Goal: Task Accomplishment & Management: Use online tool/utility

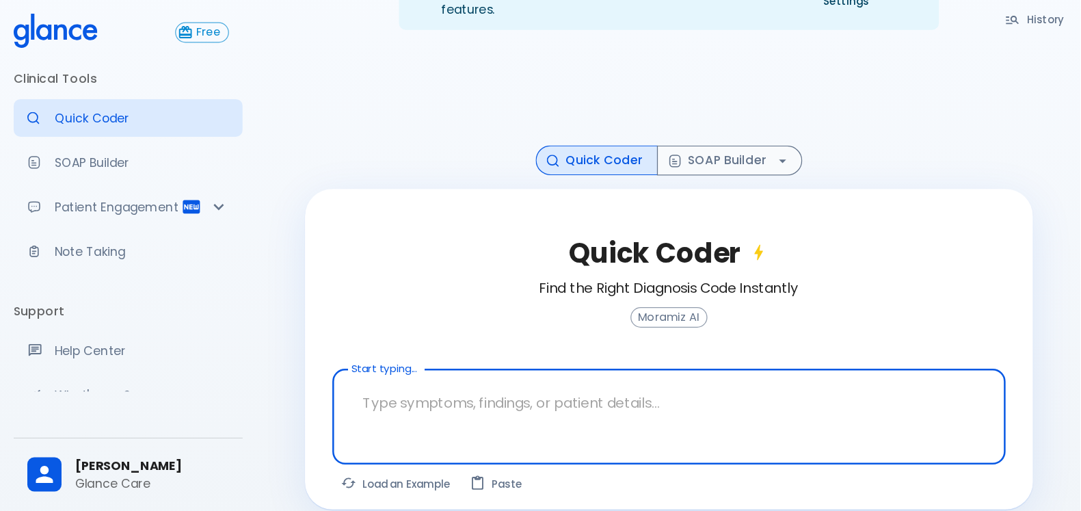
scroll to position [33, 0]
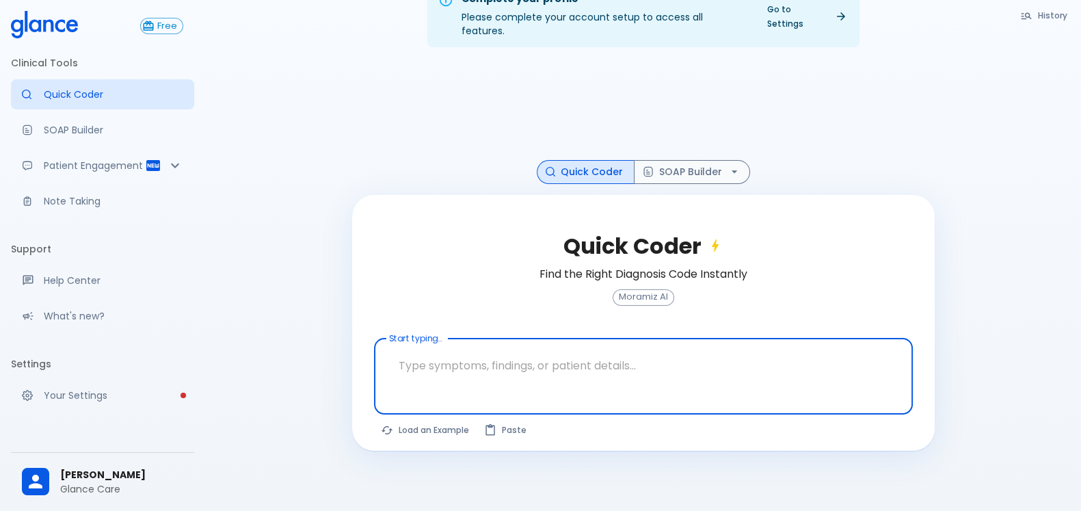
click at [509, 356] on textarea at bounding box center [644, 365] width 520 height 43
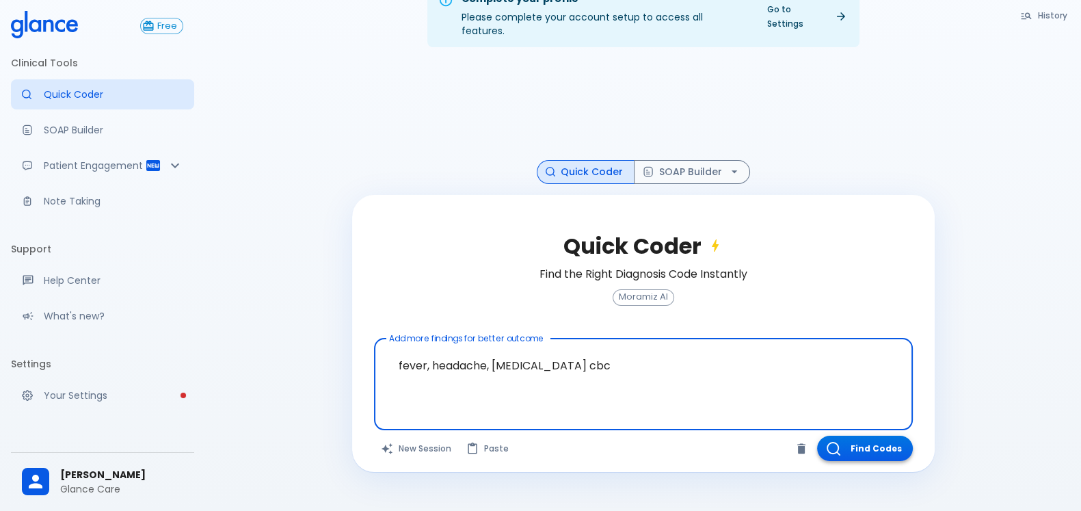
type textarea "fever, headache, [MEDICAL_DATA] cbc"
click at [864, 408] on button "Find Codes" at bounding box center [865, 447] width 96 height 25
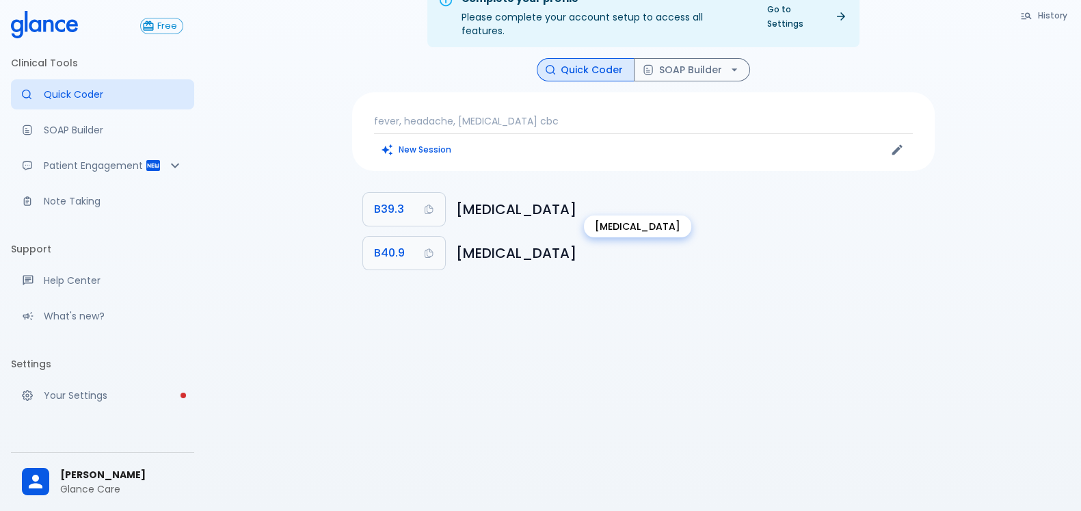
click at [526, 200] on h6 "[MEDICAL_DATA]" at bounding box center [690, 209] width 468 height 22
click at [550, 242] on h6 "[MEDICAL_DATA]" at bounding box center [690, 253] width 468 height 22
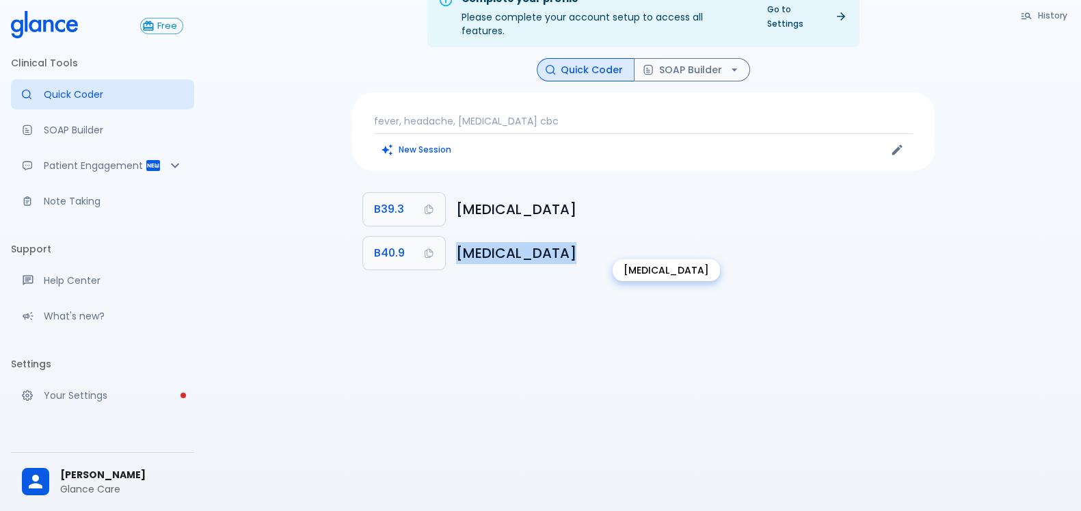
click at [550, 242] on h6 "[MEDICAL_DATA]" at bounding box center [690, 253] width 468 height 22
click at [499, 114] on p "fever, headache, [MEDICAL_DATA] cbc" at bounding box center [643, 121] width 539 height 14
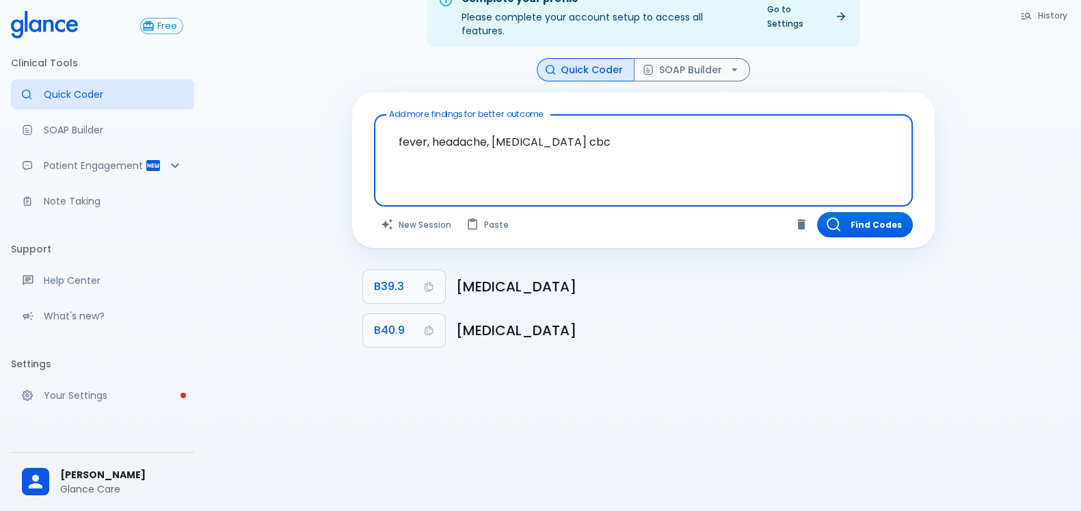
click at [499, 126] on textarea "fever, headache, [MEDICAL_DATA] cbc" at bounding box center [644, 149] width 520 height 59
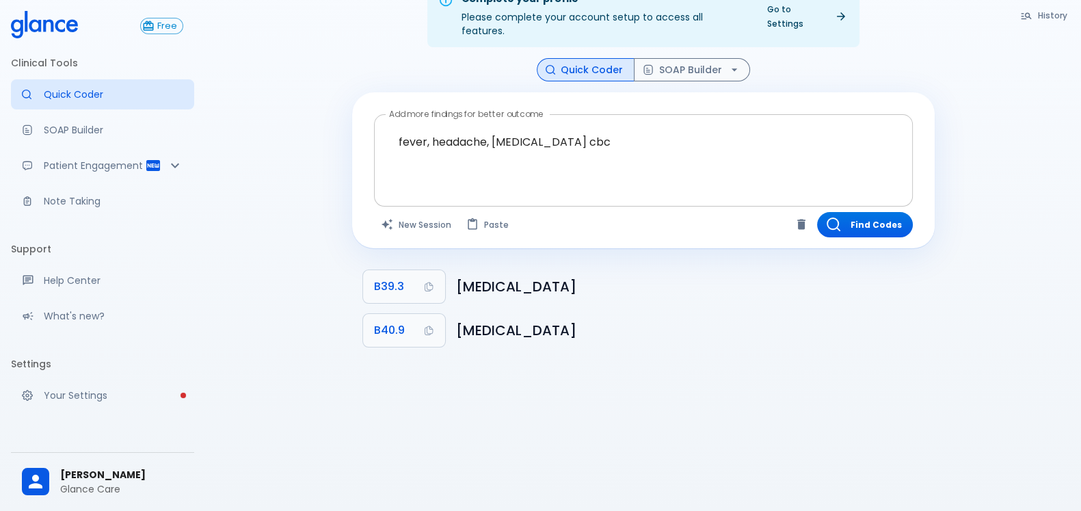
click at [462, 130] on textarea "fever, headache, [MEDICAL_DATA] cbc" at bounding box center [644, 149] width 520 height 59
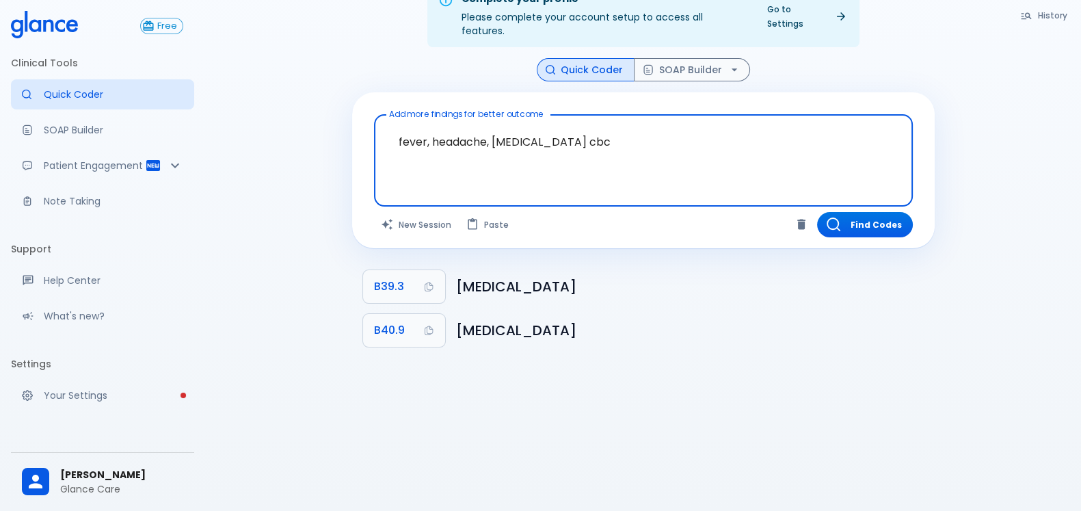
click at [462, 130] on textarea "fever, headache, [MEDICAL_DATA] cbc" at bounding box center [644, 149] width 520 height 59
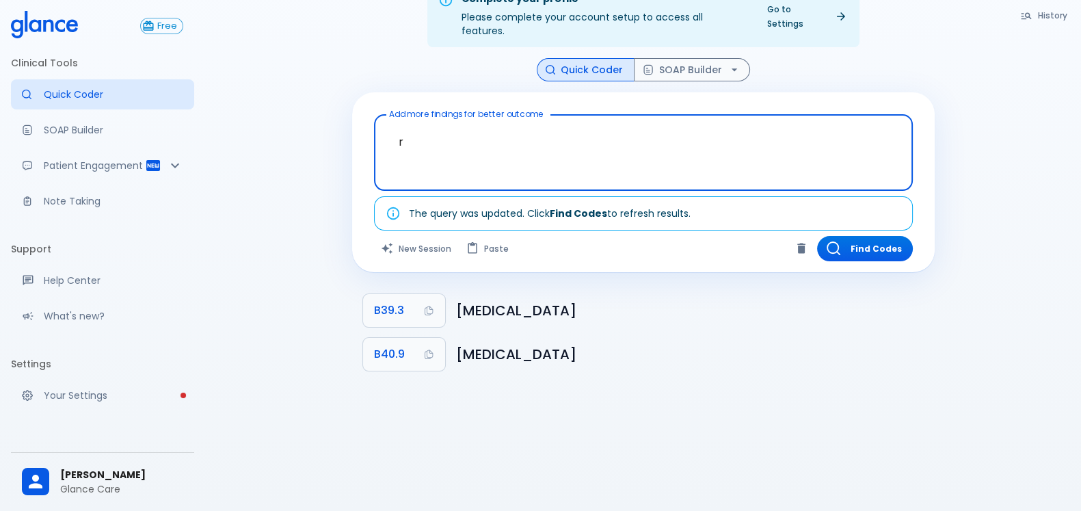
click at [567, 128] on textarea "r" at bounding box center [644, 141] width 520 height 43
type textarea "r50.0"
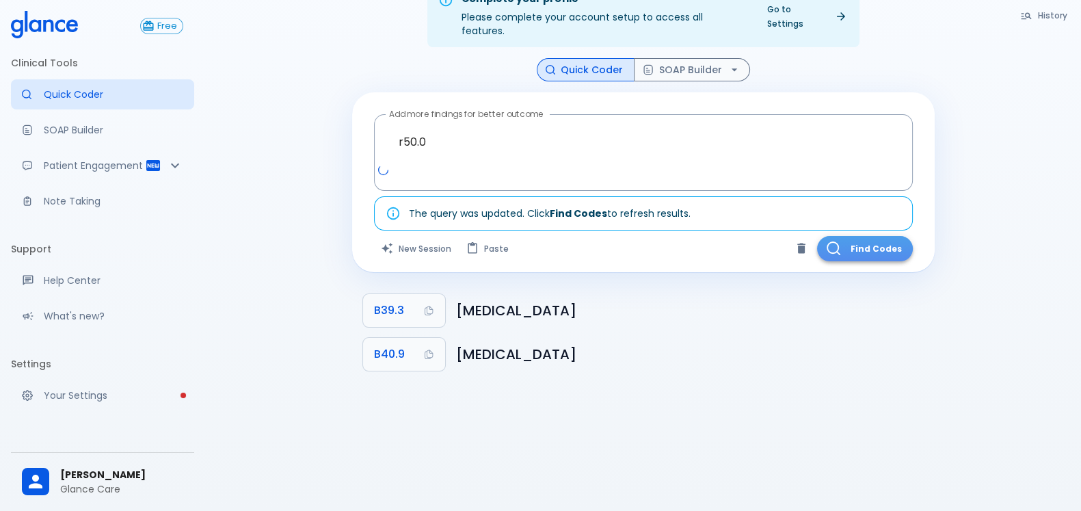
click at [849, 236] on button "Find Codes" at bounding box center [865, 248] width 96 height 25
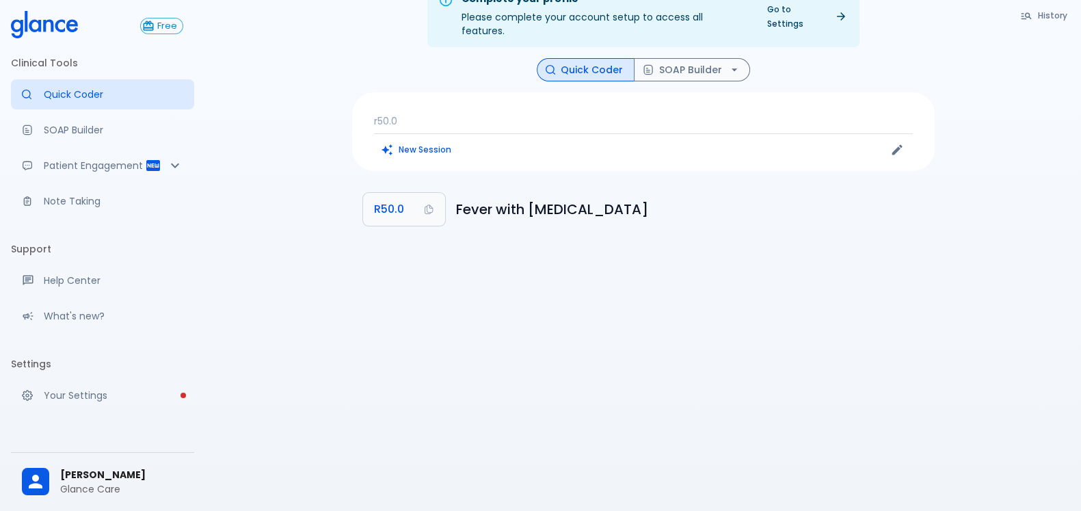
click at [456, 114] on p "r50.0" at bounding box center [643, 121] width 539 height 14
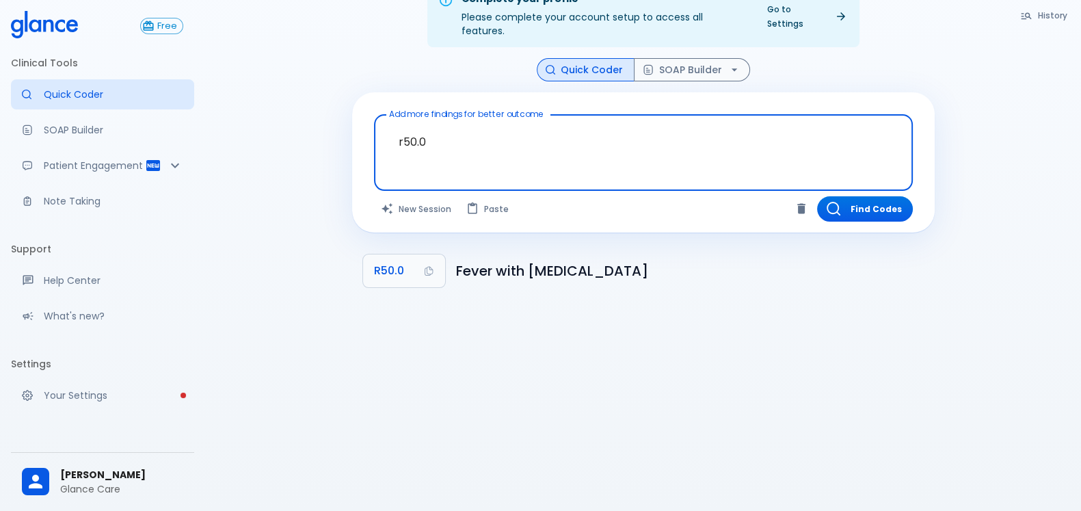
click at [864, 8] on button "History" at bounding box center [1044, 15] width 62 height 20
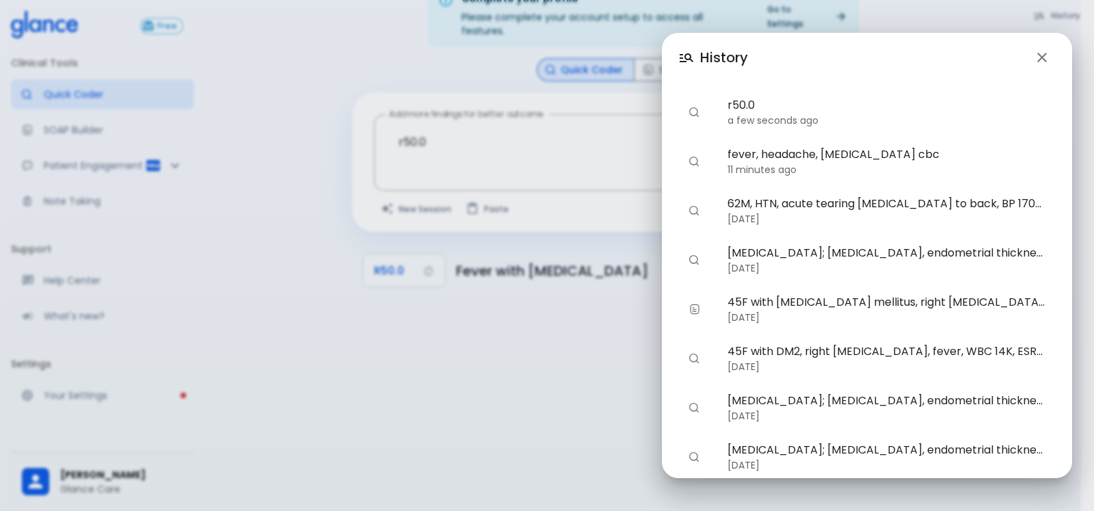
click at [864, 168] on p "11 minutes ago" at bounding box center [885, 170] width 317 height 14
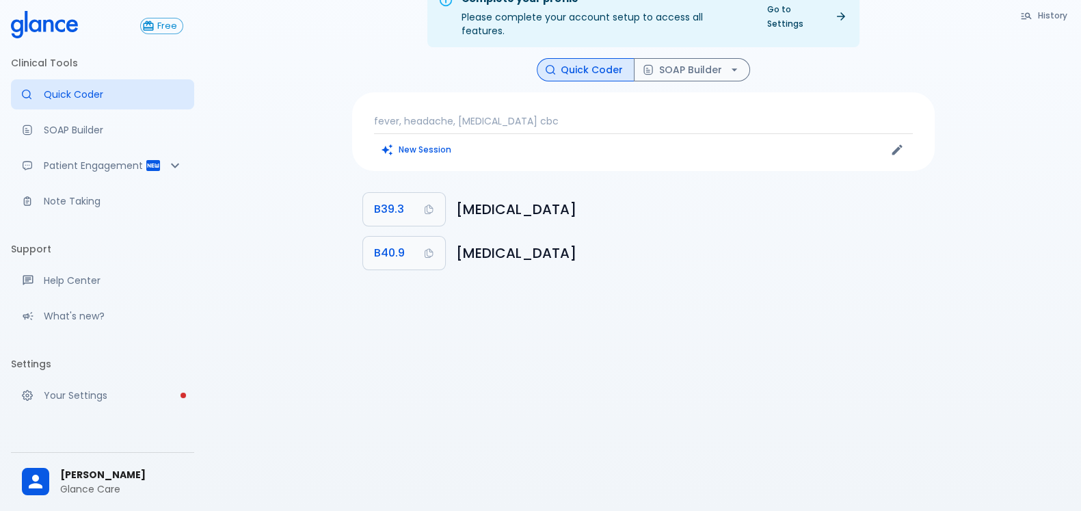
click at [610, 114] on p "fever, headache, [MEDICAL_DATA] cbc" at bounding box center [643, 121] width 539 height 14
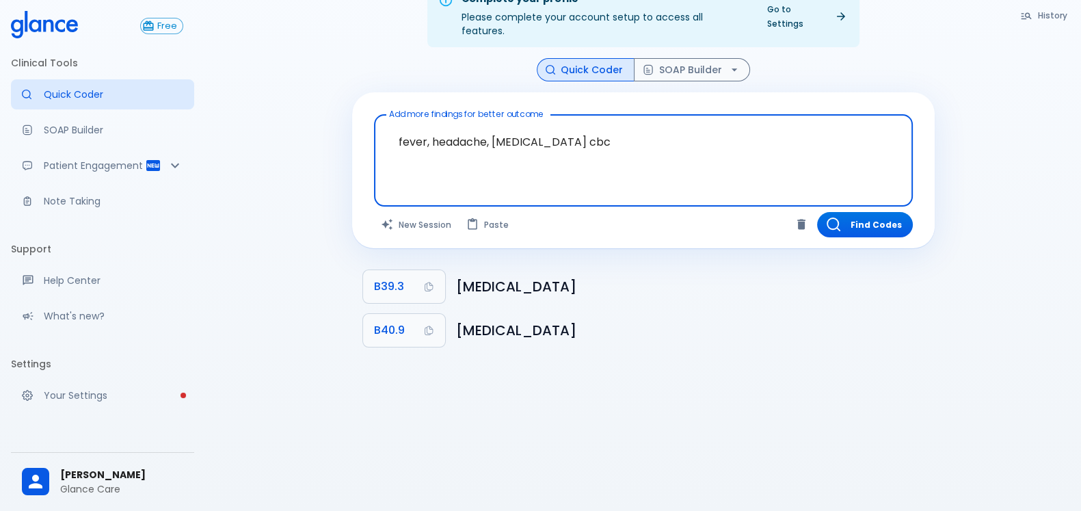
click at [639, 120] on textarea "fever, headache, [MEDICAL_DATA] cbc" at bounding box center [644, 149] width 520 height 59
type textarea "fever, headache, [MEDICAL_DATA] cbc"
click at [863, 212] on button "Find Codes" at bounding box center [865, 224] width 96 height 25
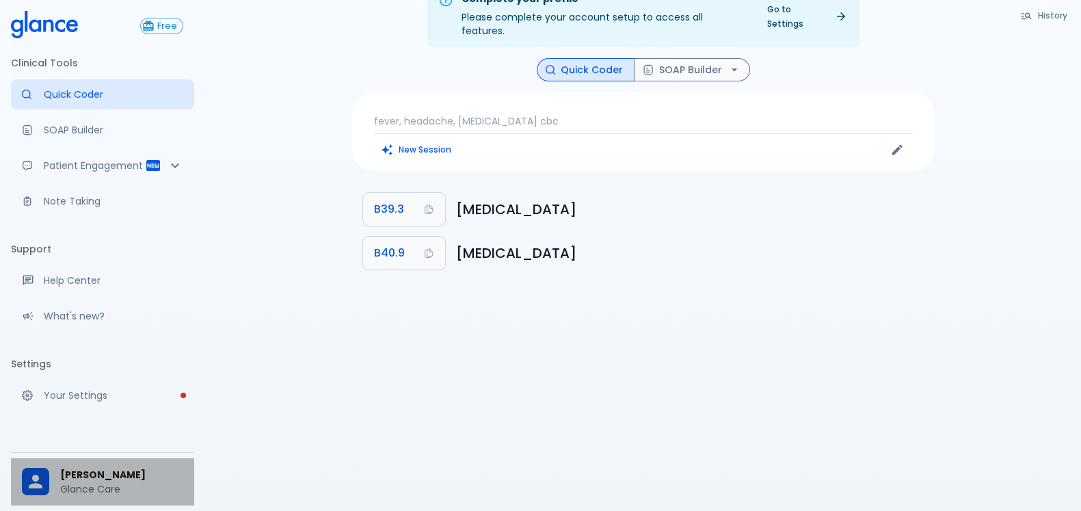
click at [98, 408] on span "[PERSON_NAME]" at bounding box center [121, 475] width 123 height 14
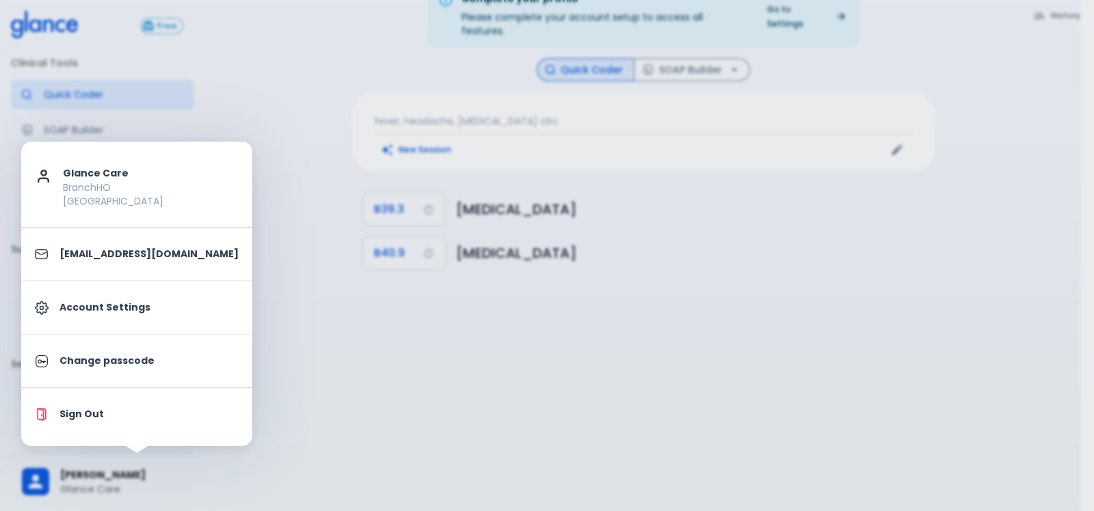
click at [348, 406] on div at bounding box center [547, 255] width 1094 height 511
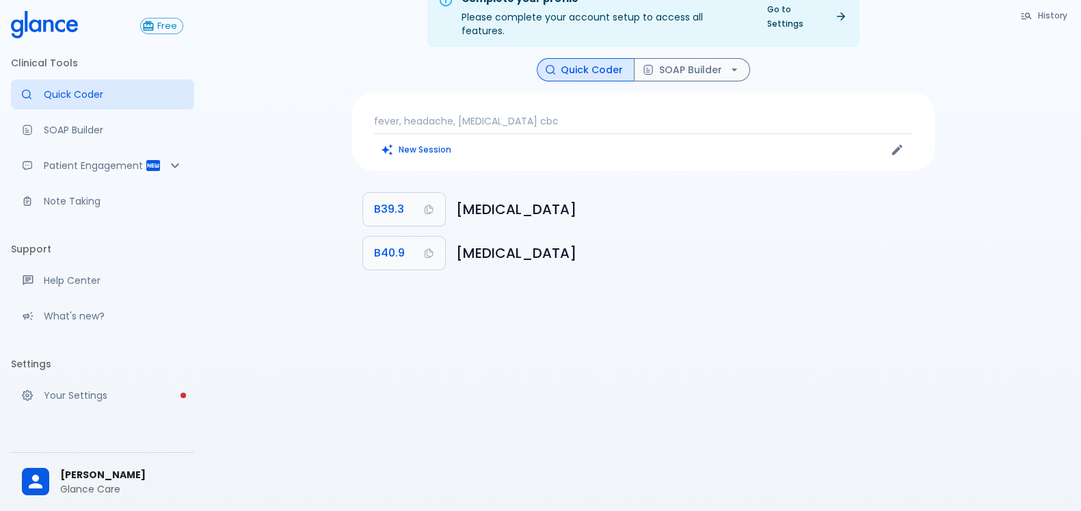
click at [108, 408] on span "[PERSON_NAME]" at bounding box center [121, 475] width 123 height 14
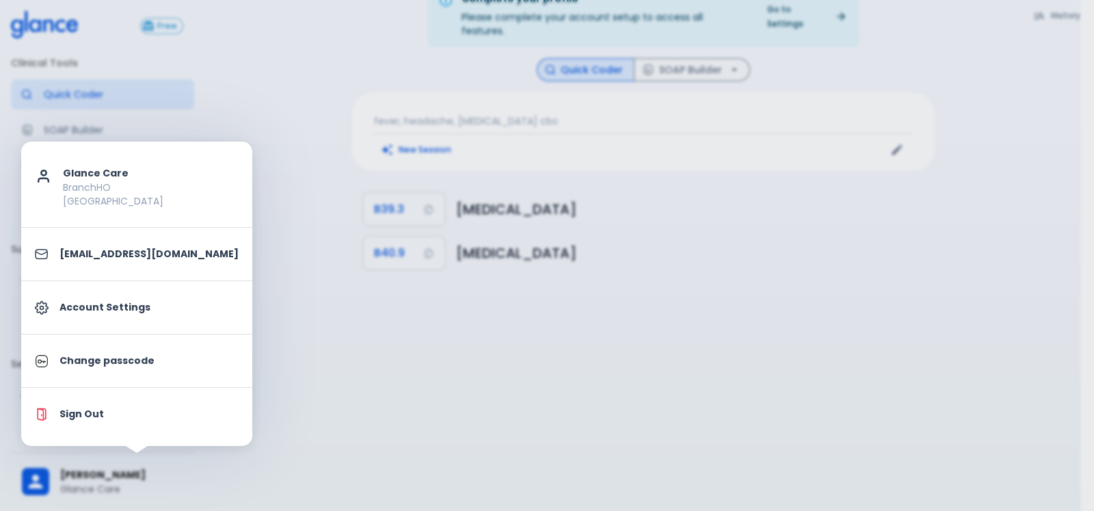
click at [105, 408] on p "Sign Out" at bounding box center [148, 414] width 179 height 14
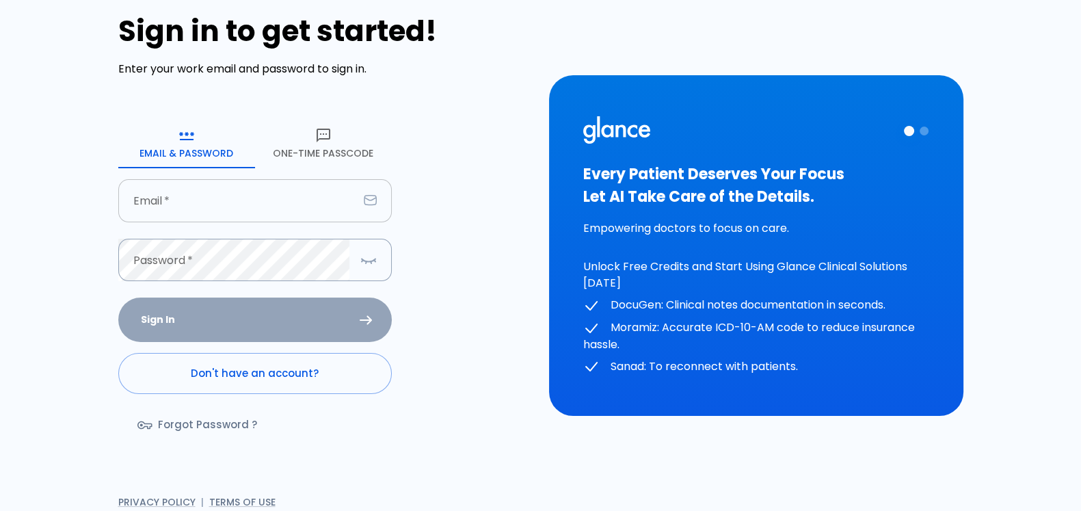
click at [185, 211] on input "text" at bounding box center [238, 200] width 240 height 43
click at [326, 156] on button "One-Time Passcode" at bounding box center [323, 143] width 137 height 49
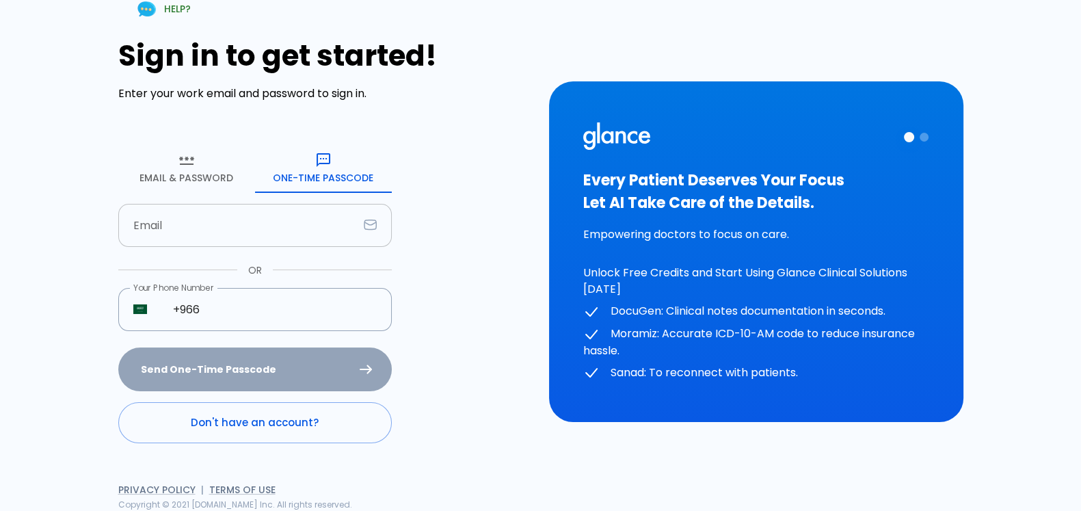
click at [225, 218] on input "text" at bounding box center [238, 225] width 240 height 43
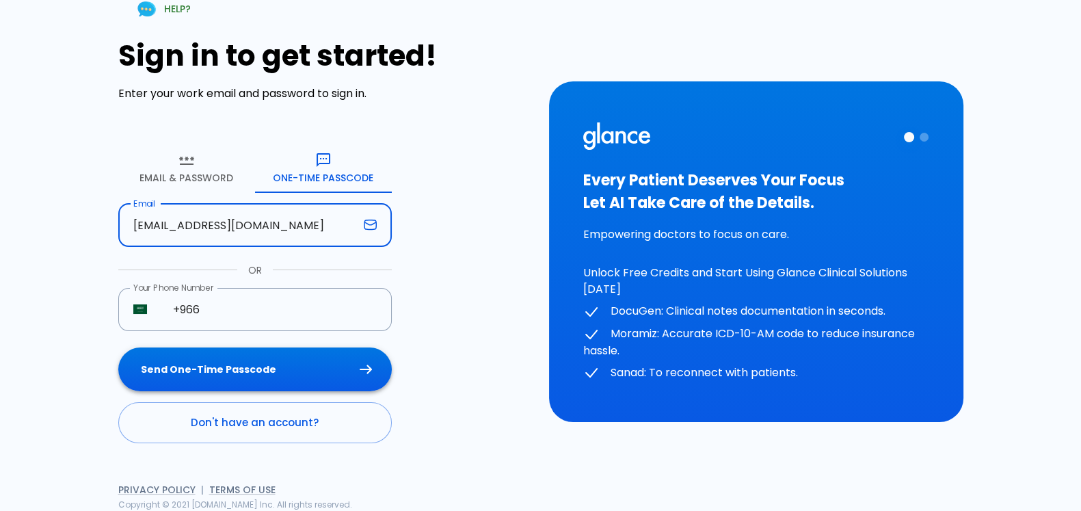
type input "[EMAIL_ADDRESS][DOMAIN_NAME]"
click at [206, 360] on button "Send One-Time Passcode" at bounding box center [254, 369] width 273 height 44
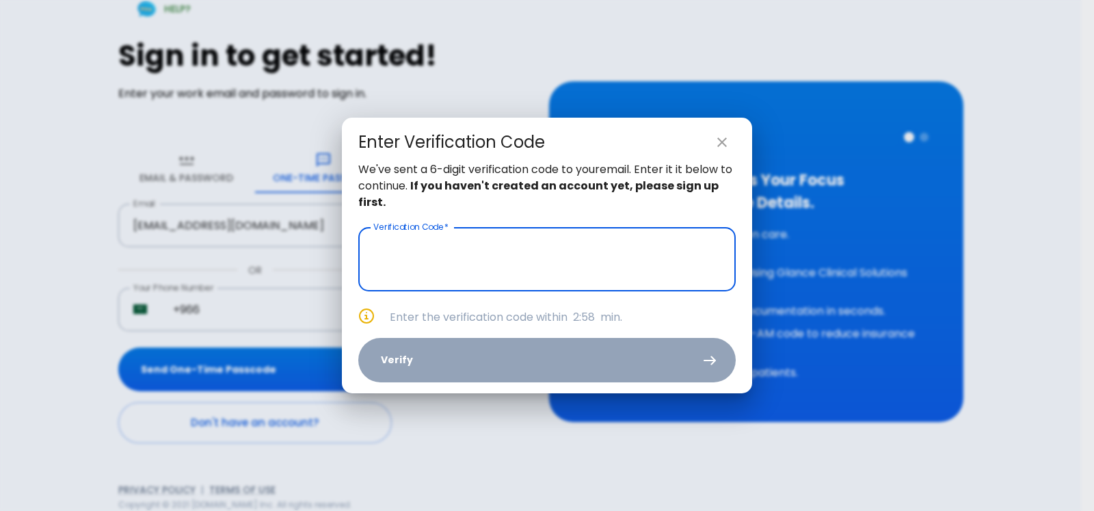
click at [544, 252] on input "text" at bounding box center [546, 259] width 377 height 64
click at [719, 136] on icon "close" at bounding box center [722, 142] width 16 height 16
type input "_ _ _ _ _ _"
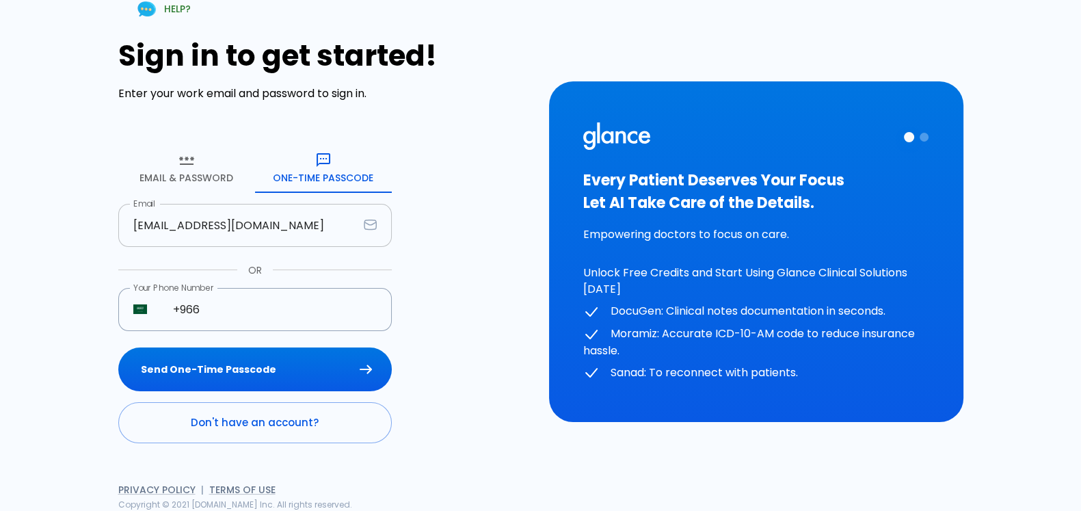
click at [188, 226] on input "[EMAIL_ADDRESS][DOMAIN_NAME]" at bounding box center [238, 225] width 240 height 43
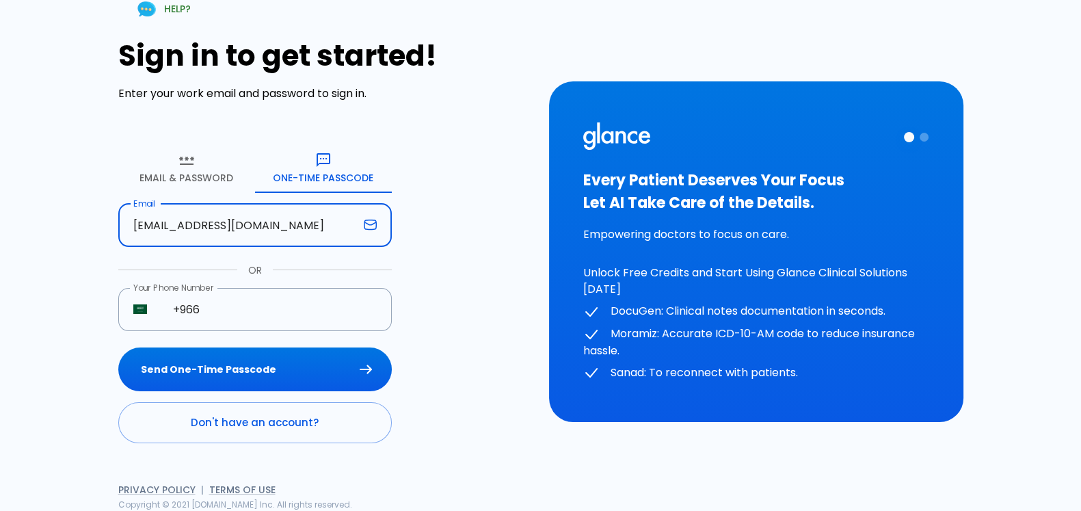
click at [188, 226] on input "[EMAIL_ADDRESS][DOMAIN_NAME]" at bounding box center [238, 225] width 240 height 43
click at [142, 226] on input "[EMAIL_ADDRESS][DOMAIN_NAME]" at bounding box center [238, 225] width 240 height 43
type input "[EMAIL_ADDRESS][DOMAIN_NAME]"
click at [277, 367] on button "Send One-Time Passcode" at bounding box center [254, 369] width 273 height 44
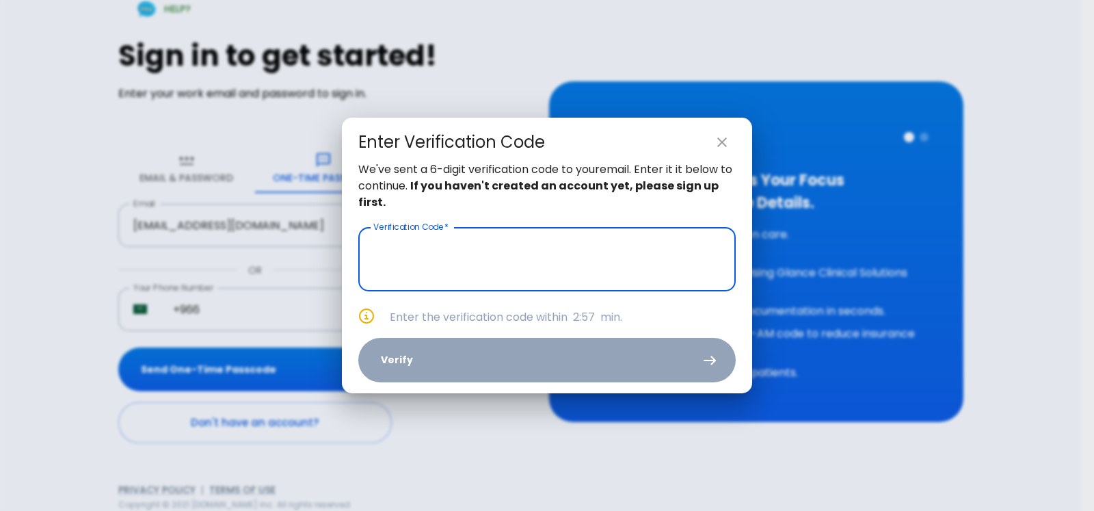
click at [502, 263] on input "text" at bounding box center [546, 259] width 377 height 64
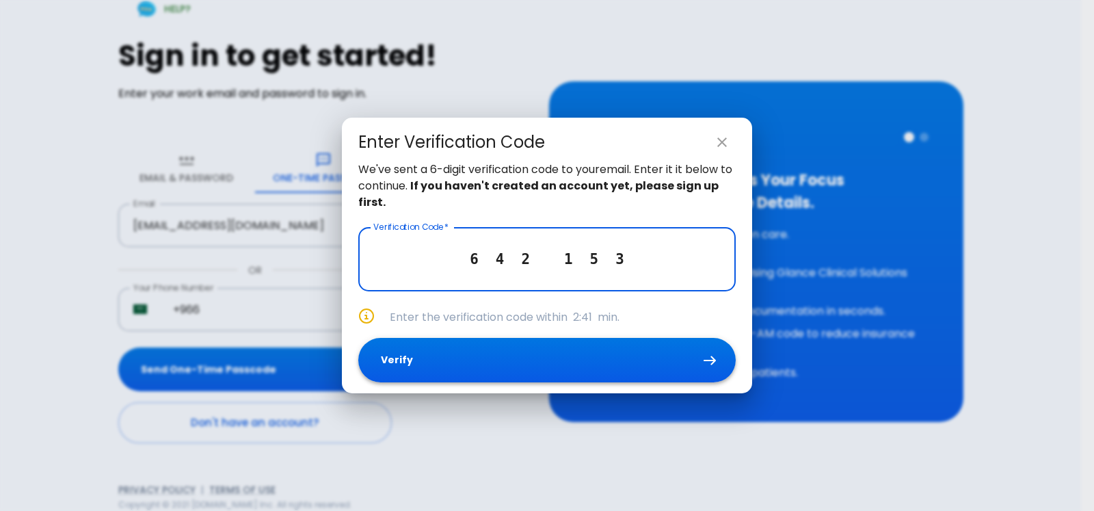
type input "6 4 2 1 5 3"
click at [476, 361] on button "Verify" at bounding box center [546, 360] width 377 height 44
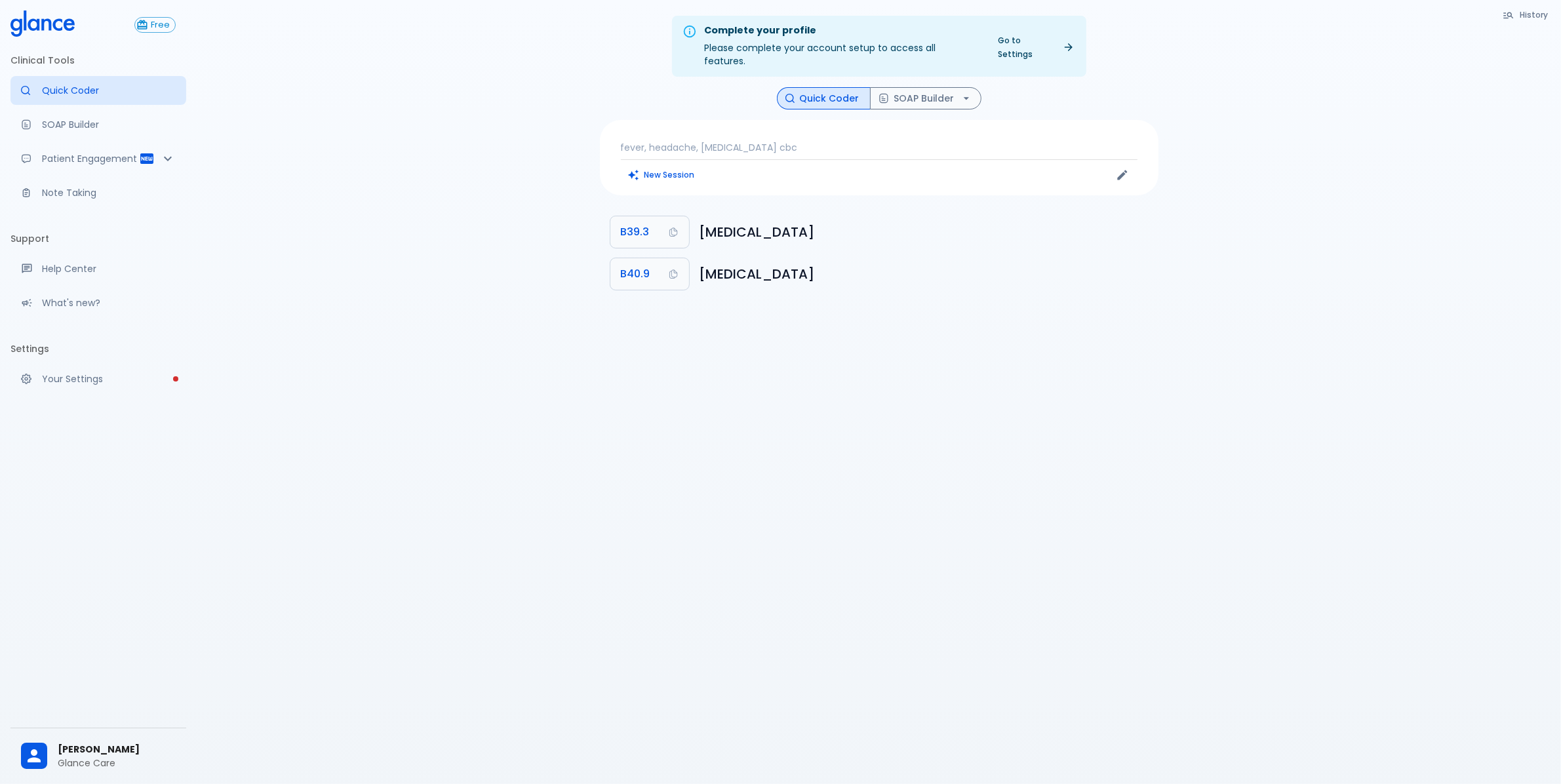
click at [1277, 277] on div "Complete your profile Please complete your account setup to access all features…" at bounding box center [878, 407] width 1364 height 815
